Goal: Transaction & Acquisition: Purchase product/service

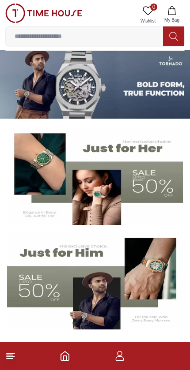
scroll to position [0, 1]
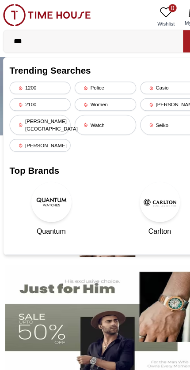
type input "****"
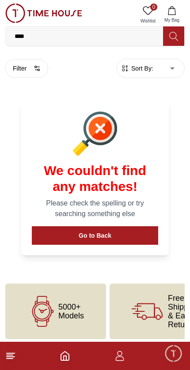
click at [124, 351] on icon "button" at bounding box center [119, 355] width 11 height 11
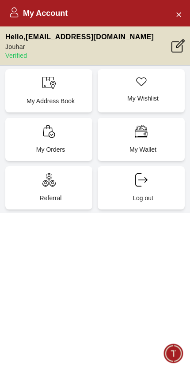
click at [135, 299] on div "My Account Hello , [EMAIL_ADDRESS][DOMAIN_NAME] Jouhar Verified My Address Book…" at bounding box center [95, 185] width 190 height 370
click at [175, 11] on icon "Close Account" at bounding box center [178, 14] width 7 height 11
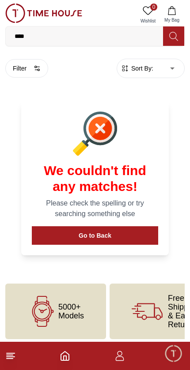
click at [71, 304] on span "5000+ Models" at bounding box center [71, 311] width 26 height 18
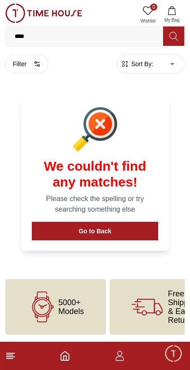
click at [13, 359] on icon at bounding box center [10, 355] width 11 height 11
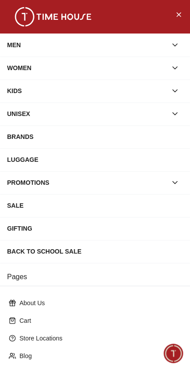
click at [171, 48] on icon "button" at bounding box center [174, 45] width 9 height 9
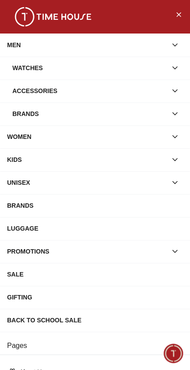
click at [148, 109] on div "Brands" at bounding box center [89, 114] width 154 height 16
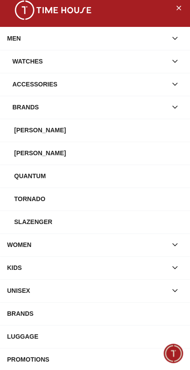
scroll to position [9, 0]
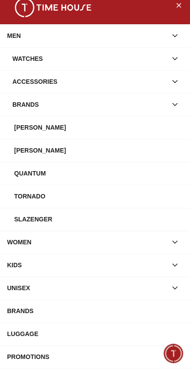
click at [133, 134] on div "[PERSON_NAME]" at bounding box center [98, 127] width 168 height 16
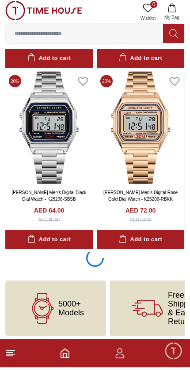
scroll to position [1871, 0]
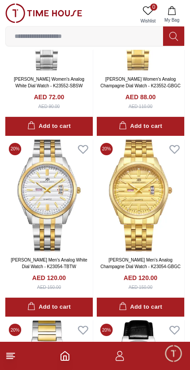
scroll to position [4159, 0]
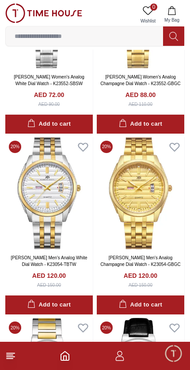
click at [55, 199] on img at bounding box center [48, 193] width 87 height 112
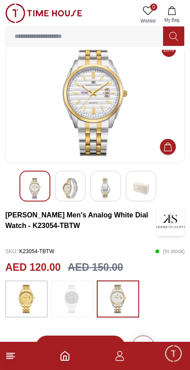
scroll to position [22, 0]
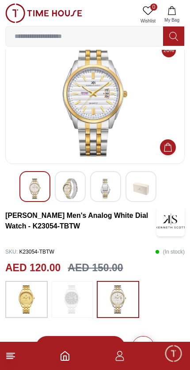
click at [70, 191] on img at bounding box center [70, 188] width 16 height 20
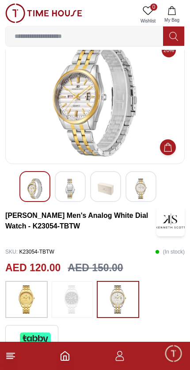
click at [111, 192] on img at bounding box center [105, 188] width 16 height 20
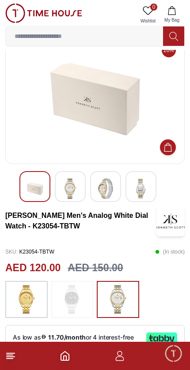
click at [142, 189] on img at bounding box center [141, 188] width 16 height 20
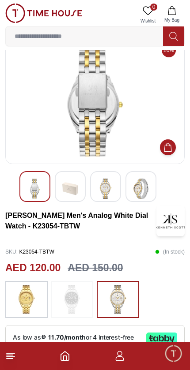
click at [112, 190] on img at bounding box center [105, 188] width 16 height 20
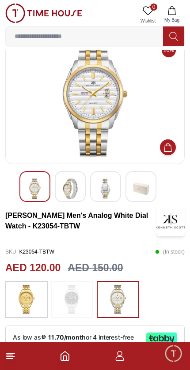
click at [77, 187] on img at bounding box center [70, 188] width 16 height 20
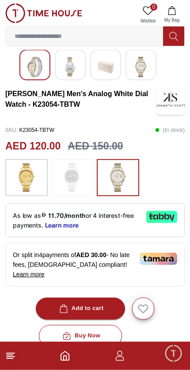
scroll to position [145, 0]
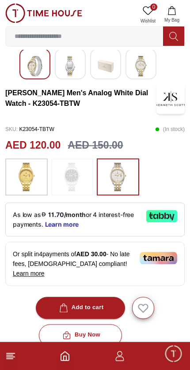
click at [102, 302] on div "Add to cart" at bounding box center [80, 307] width 46 height 10
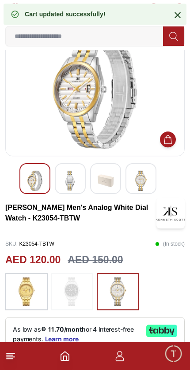
scroll to position [0, 0]
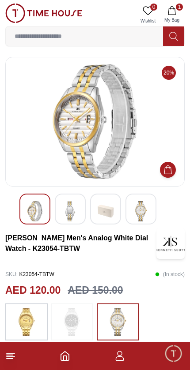
click at [148, 211] on img at bounding box center [141, 211] width 16 height 20
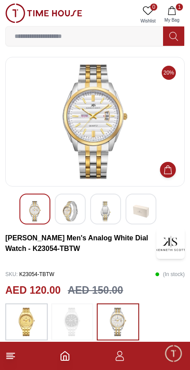
click at [169, 169] on icon "Add to Cart" at bounding box center [167, 169] width 9 height 9
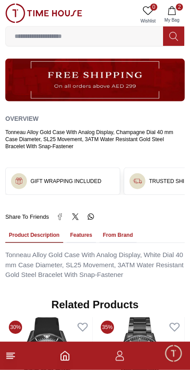
scroll to position [458, 0]
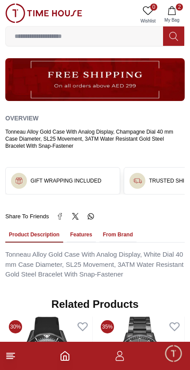
click at [97, 177] on h3 "GIFT WRAPPING INCLUDED" at bounding box center [65, 180] width 71 height 7
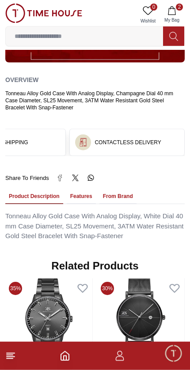
scroll to position [497, 0]
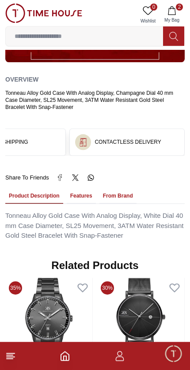
click at [87, 189] on button "Features" at bounding box center [81, 196] width 29 height 15
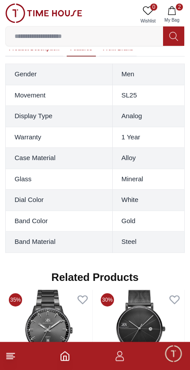
scroll to position [647, 0]
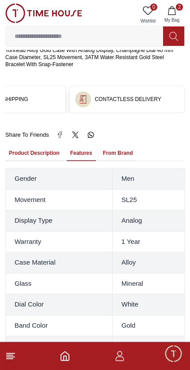
click at [125, 146] on button "From Brand" at bounding box center [117, 153] width 37 height 15
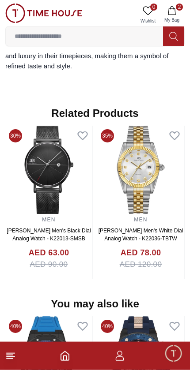
scroll to position [821, 0]
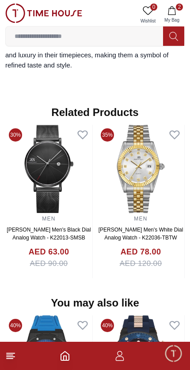
click at [149, 171] on img at bounding box center [140, 169] width 87 height 88
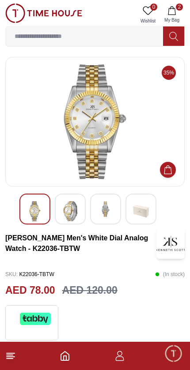
click at [76, 217] on img at bounding box center [70, 211] width 16 height 20
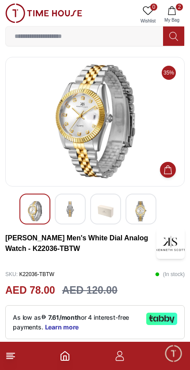
click at [102, 209] on img at bounding box center [105, 211] width 16 height 20
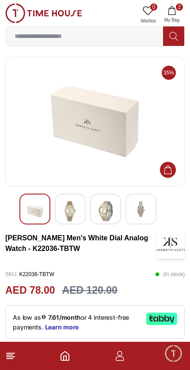
click at [113, 212] on img at bounding box center [105, 211] width 16 height 20
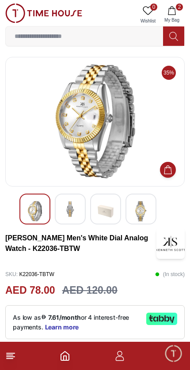
click at [144, 208] on img at bounding box center [141, 211] width 16 height 20
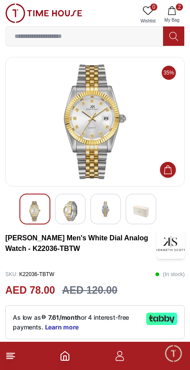
click at [72, 215] on img at bounding box center [70, 211] width 16 height 20
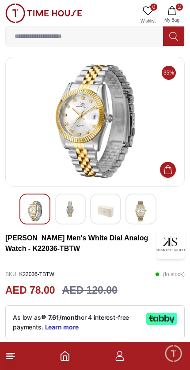
click at [75, 210] on img at bounding box center [70, 209] width 16 height 16
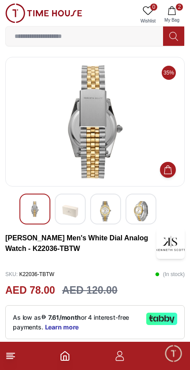
click at [105, 210] on img at bounding box center [105, 211] width 16 height 20
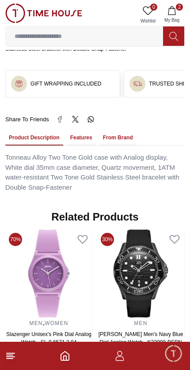
scroll to position [513, 0]
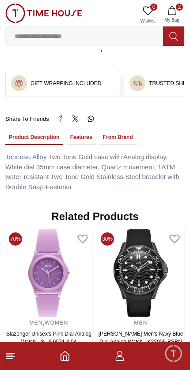
click at [86, 130] on button "Features" at bounding box center [81, 137] width 29 height 15
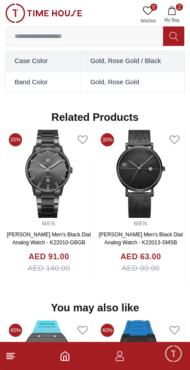
scroll to position [866, 0]
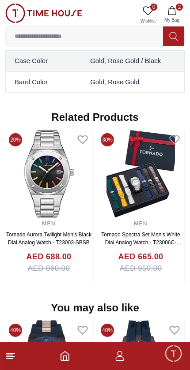
click at [176, 12] on button "2 My Bag" at bounding box center [172, 15] width 26 height 22
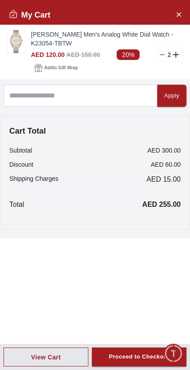
click at [160, 56] on icon at bounding box center [161, 54] width 7 height 7
click at [161, 56] on icon at bounding box center [161, 54] width 7 height 7
click at [164, 53] on icon at bounding box center [161, 54] width 7 height 7
click at [161, 47] on link "[PERSON_NAME] Men's Analog White Dial Watch - K23054-TBTW" at bounding box center [107, 39] width 152 height 18
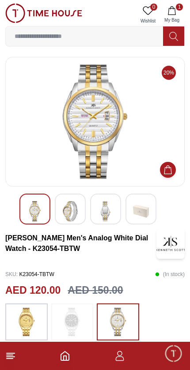
click at [177, 8] on span "1" at bounding box center [178, 7] width 7 height 7
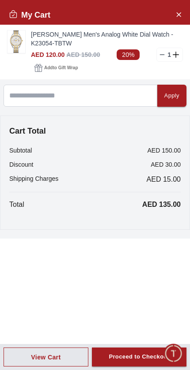
click at [131, 274] on div "My Cart [PERSON_NAME] Men's Analog White Dial Watch - K23054-TBTW AED 120.00 AE…" at bounding box center [95, 185] width 190 height 370
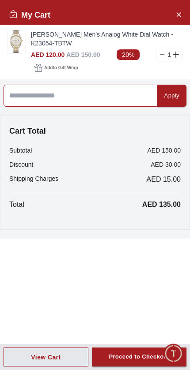
click at [117, 90] on input at bounding box center [80, 96] width 153 height 22
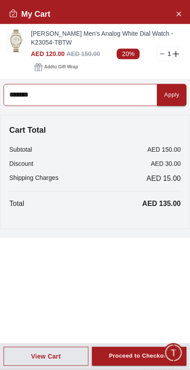
type input "*******"
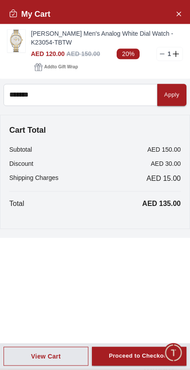
click at [172, 93] on div "Apply" at bounding box center [171, 96] width 15 height 10
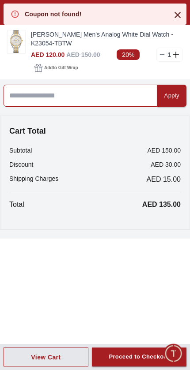
click at [119, 90] on input at bounding box center [80, 96] width 153 height 22
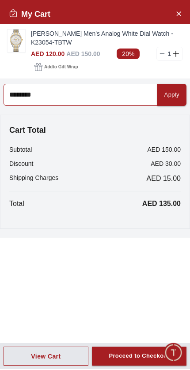
type input "********"
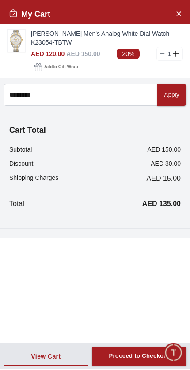
click at [176, 92] on div "Apply" at bounding box center [171, 96] width 15 height 10
